Goal: Navigation & Orientation: Find specific page/section

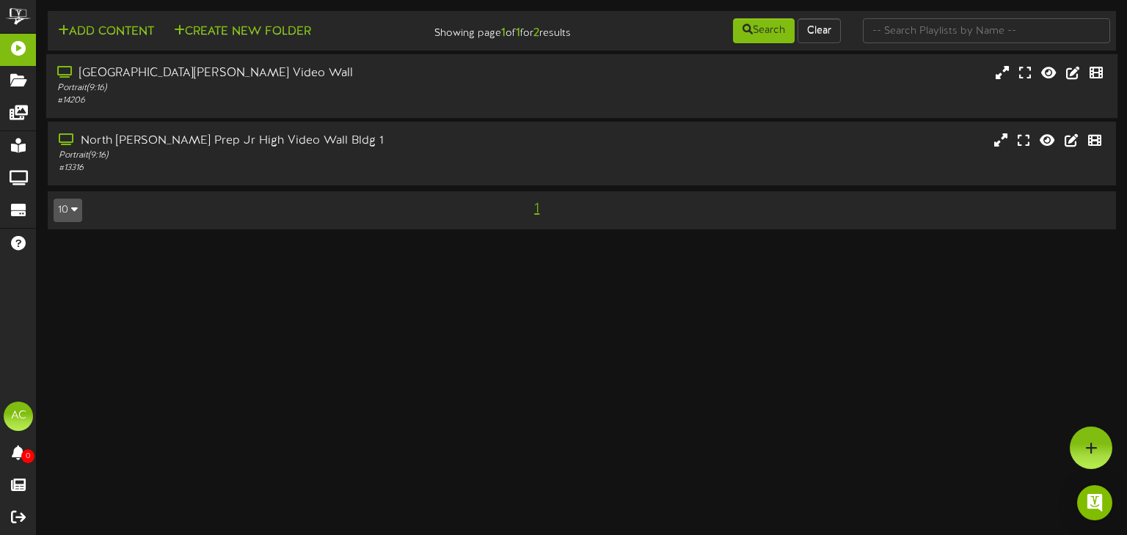
click at [282, 81] on div "[GEOGRAPHIC_DATA][PERSON_NAME] Video Wall" at bounding box center [269, 73] width 424 height 17
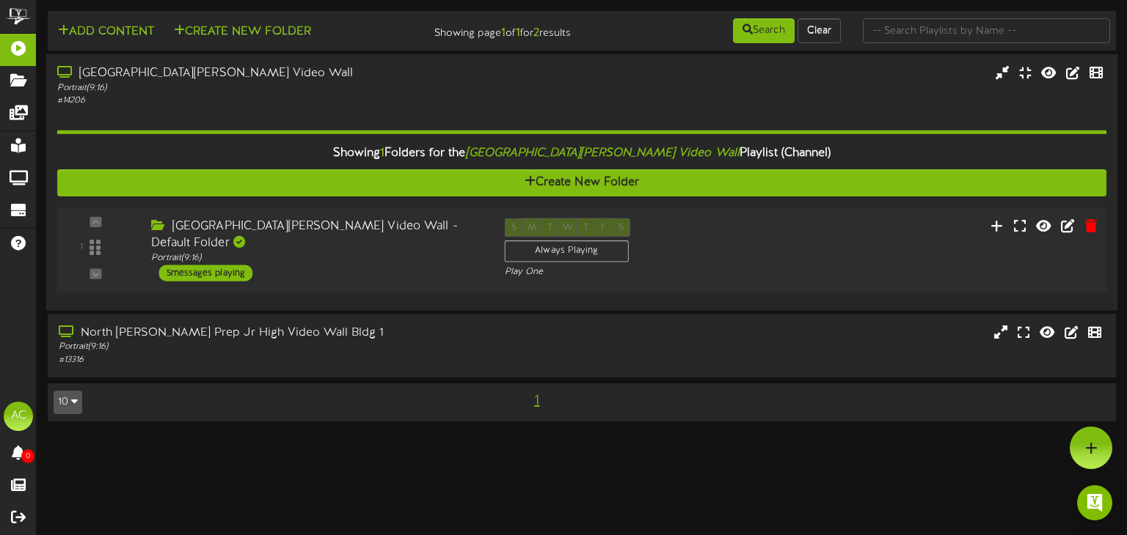
click at [402, 250] on div "North Davis Prep Elementary Video Wall - Default Folder" at bounding box center [316, 236] width 331 height 34
